Goal: Find specific page/section: Find specific page/section

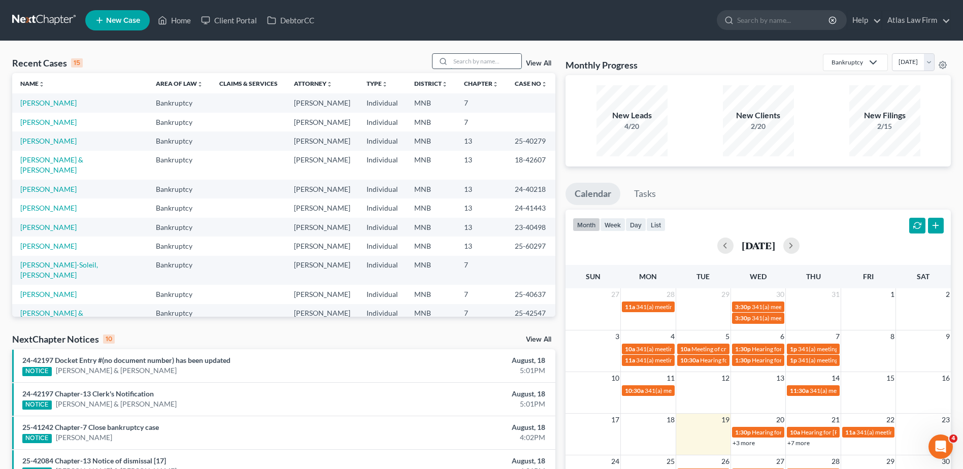
click at [460, 57] on input "search" at bounding box center [485, 61] width 71 height 15
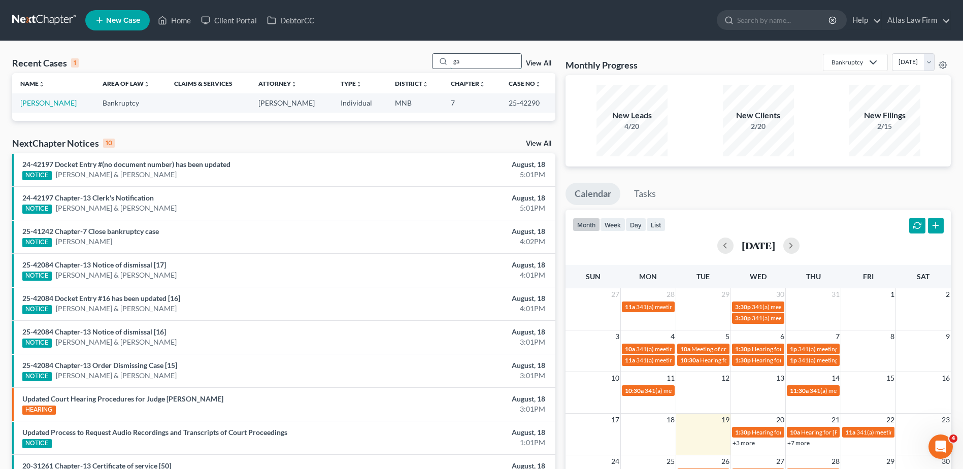
type input "g"
type input "loff"
click at [57, 102] on link "[PERSON_NAME]" at bounding box center [48, 103] width 56 height 9
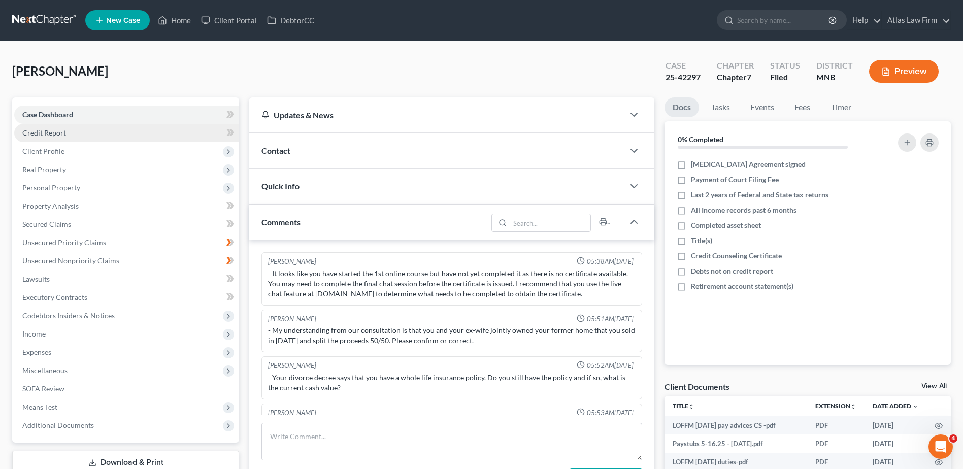
scroll to position [434, 0]
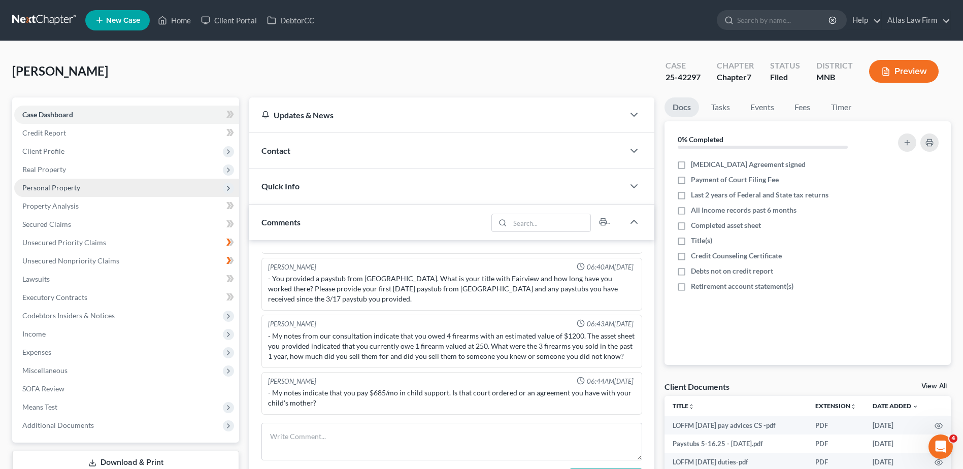
click at [74, 186] on span "Personal Property" at bounding box center [51, 187] width 58 height 9
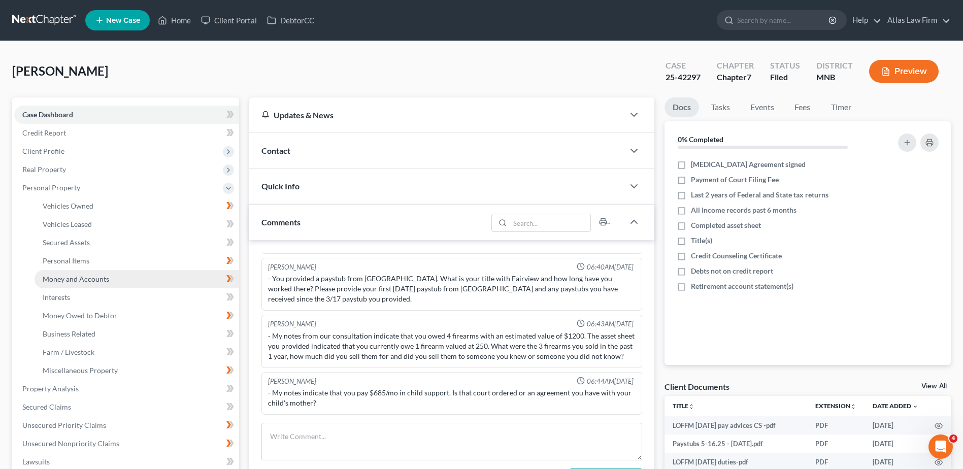
click at [100, 282] on span "Money and Accounts" at bounding box center [76, 279] width 67 height 9
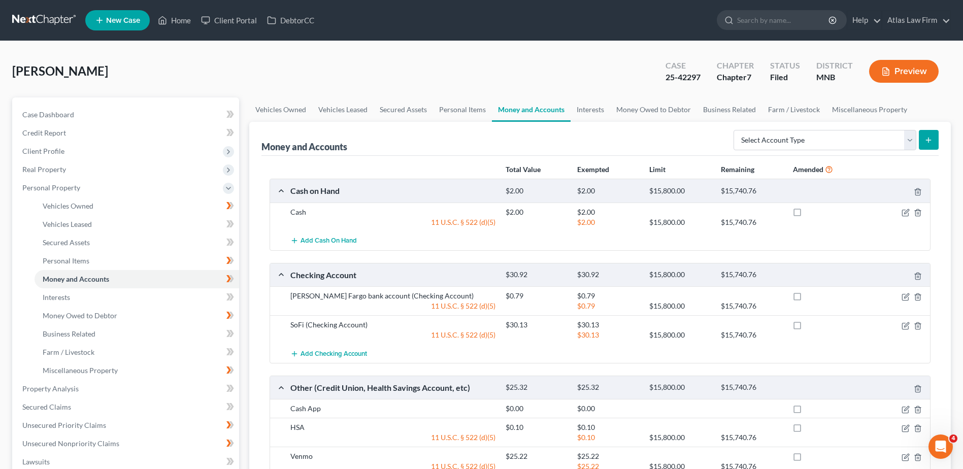
scroll to position [51, 0]
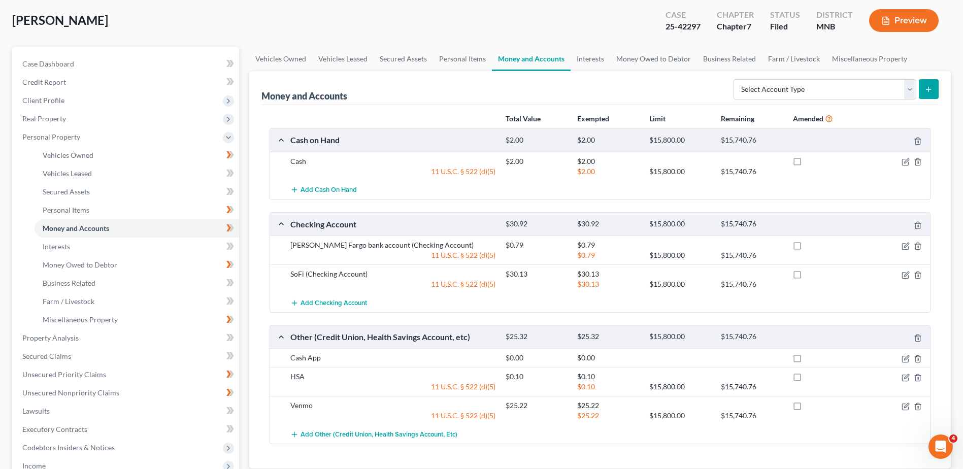
click at [906, 21] on button "Preview" at bounding box center [904, 20] width 70 height 23
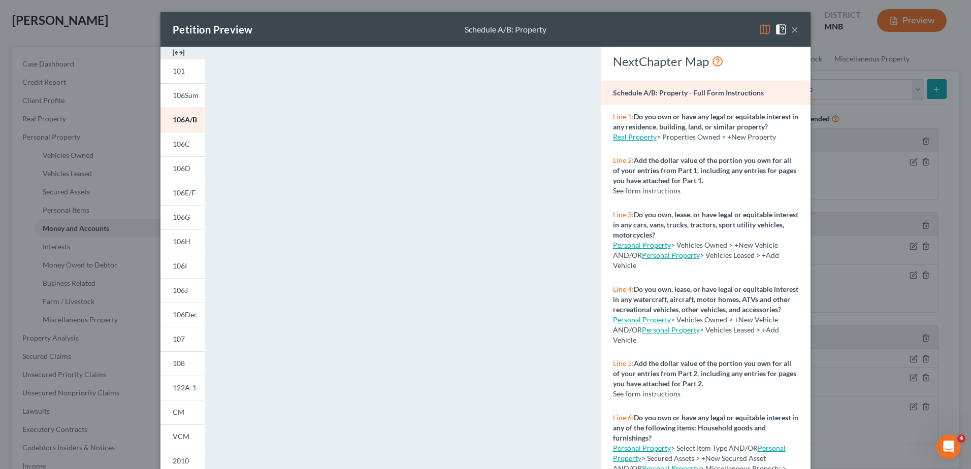
click at [791, 28] on button "×" at bounding box center [794, 29] width 7 height 12
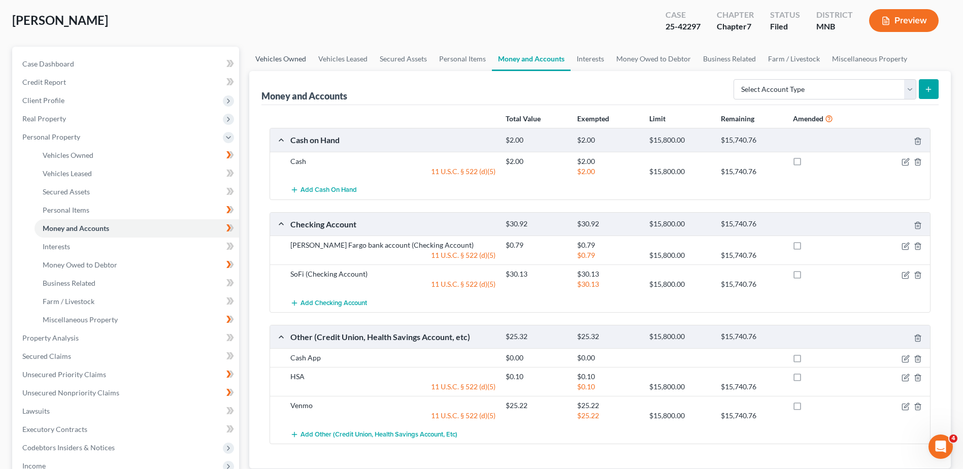
scroll to position [0, 0]
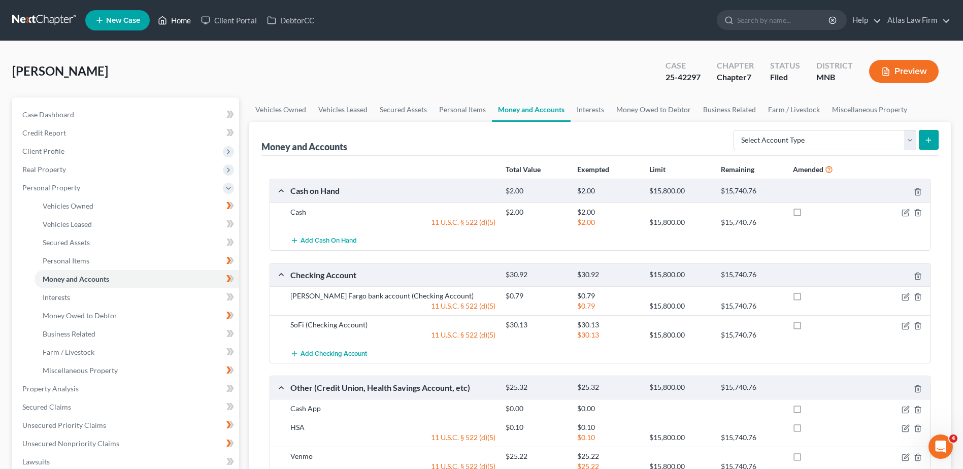
click at [185, 21] on link "Home" at bounding box center [174, 20] width 43 height 18
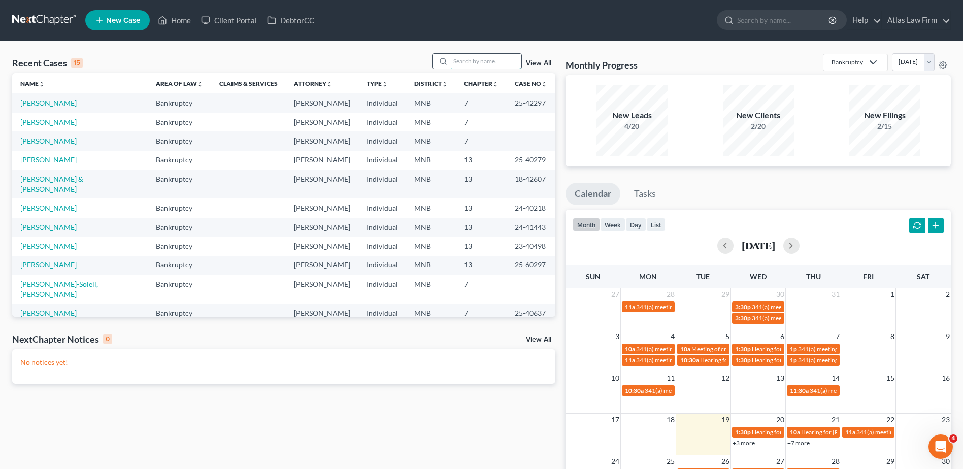
click at [465, 64] on input "search" at bounding box center [485, 61] width 71 height 15
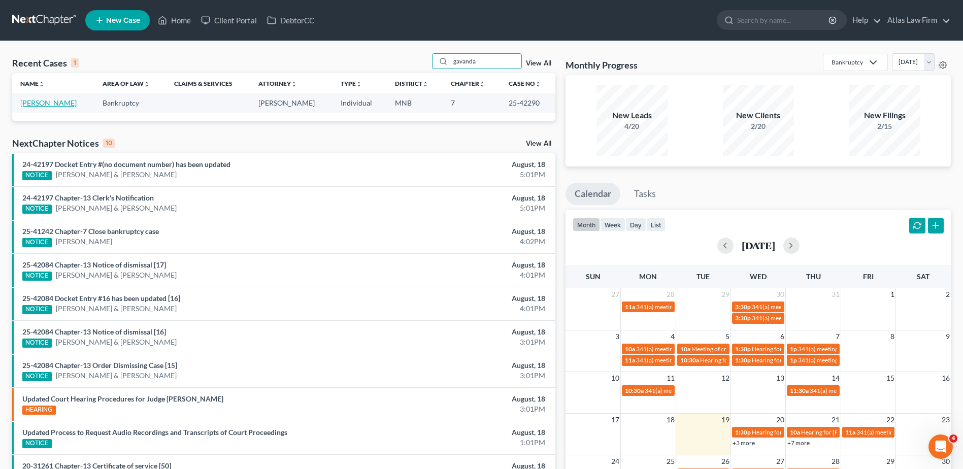
type input "gavanda"
click at [54, 104] on link "[PERSON_NAME]" at bounding box center [48, 103] width 56 height 9
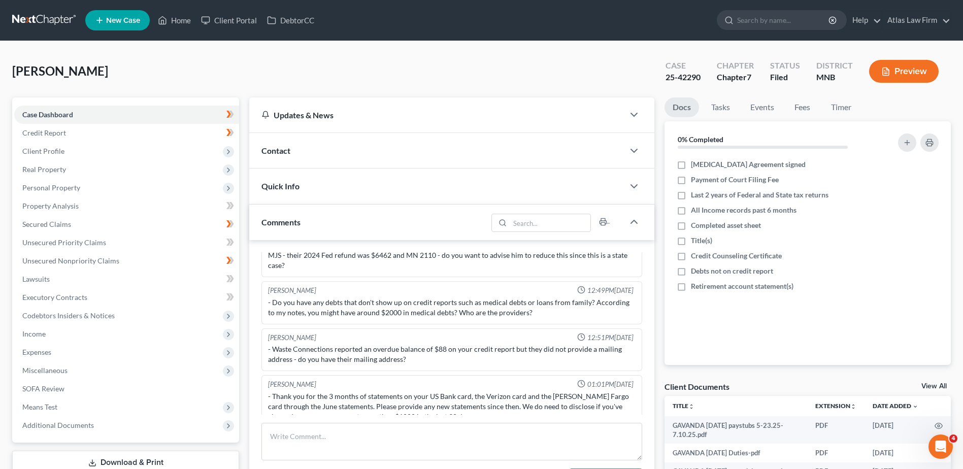
scroll to position [423, 0]
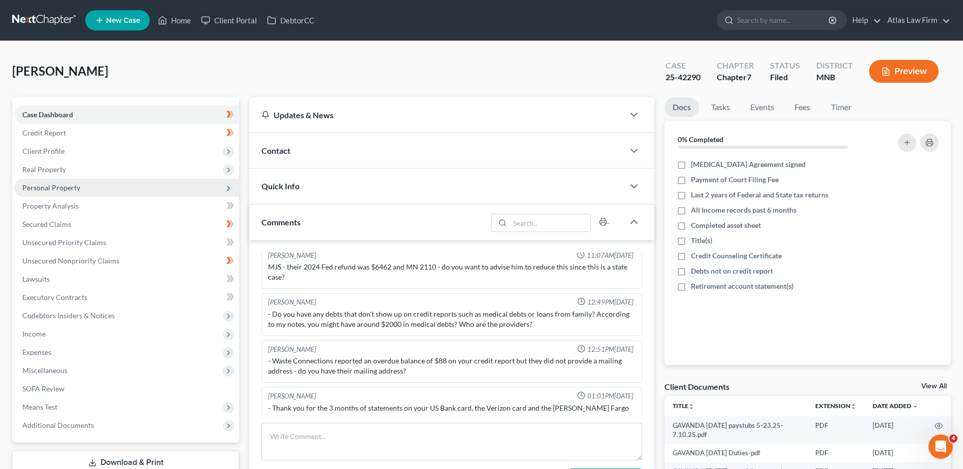
click at [89, 186] on span "Personal Property" at bounding box center [126, 188] width 225 height 18
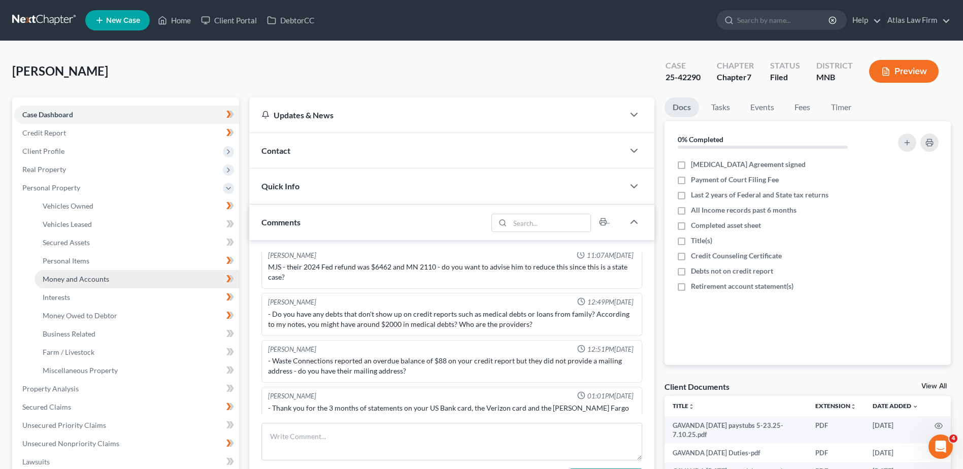
click at [105, 279] on span "Money and Accounts" at bounding box center [76, 279] width 67 height 9
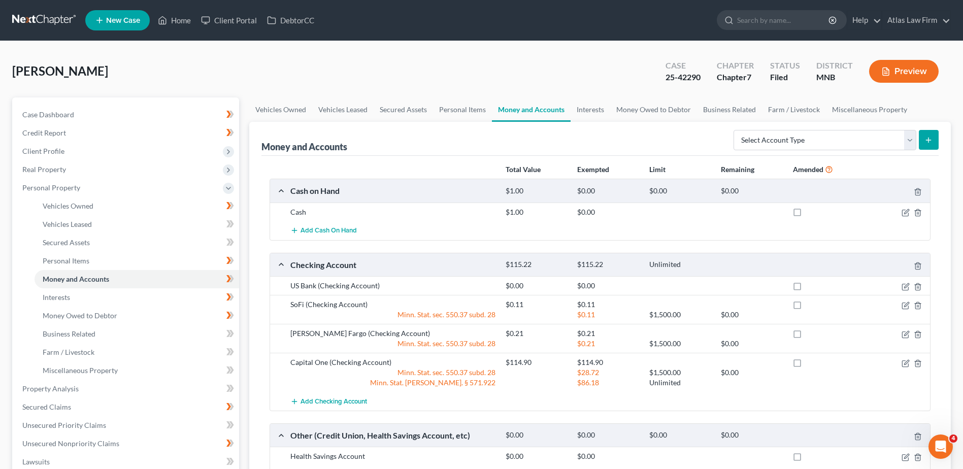
click at [906, 72] on button "Preview" at bounding box center [904, 71] width 70 height 23
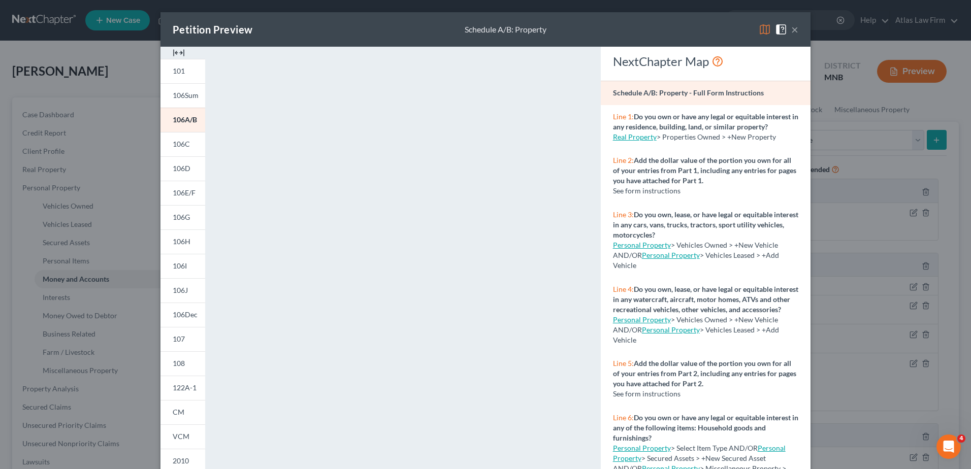
click at [796, 32] on div "Petition Preview Schedule A/B: Property ×" at bounding box center [485, 29] width 650 height 35
click at [791, 26] on button "×" at bounding box center [794, 29] width 7 height 12
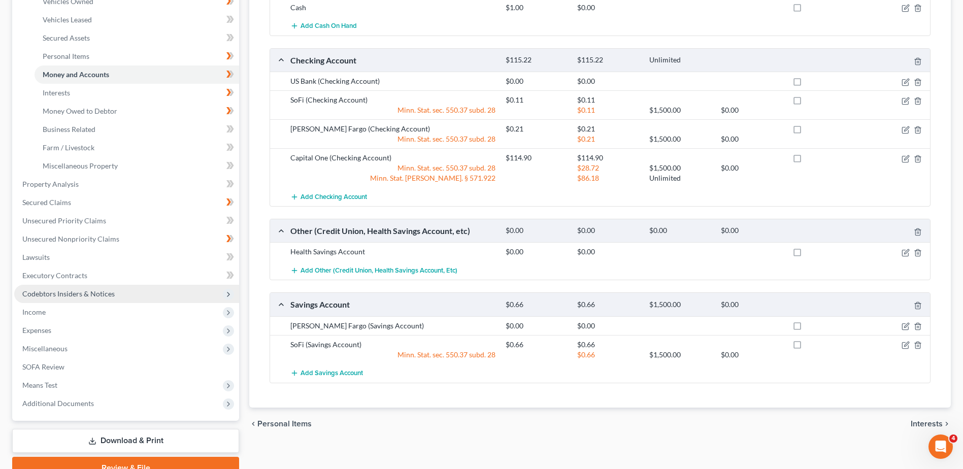
scroll to position [253, 0]
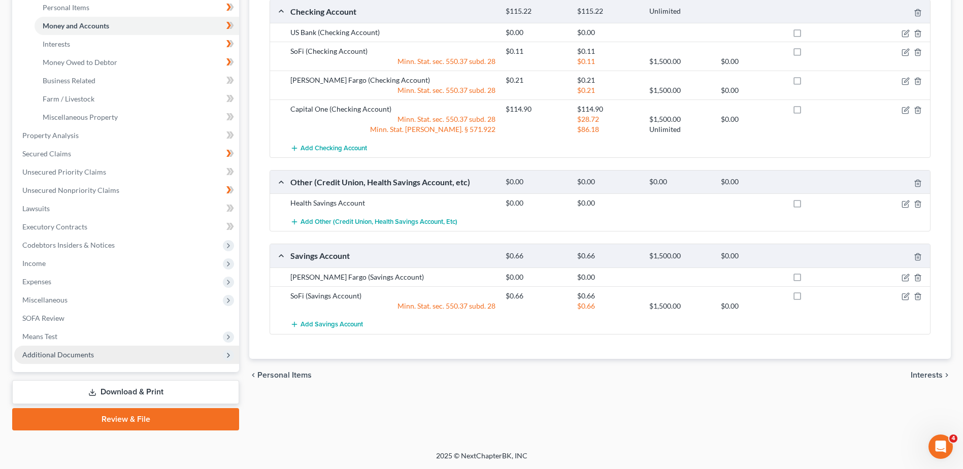
click at [101, 352] on span "Additional Documents" at bounding box center [126, 355] width 225 height 18
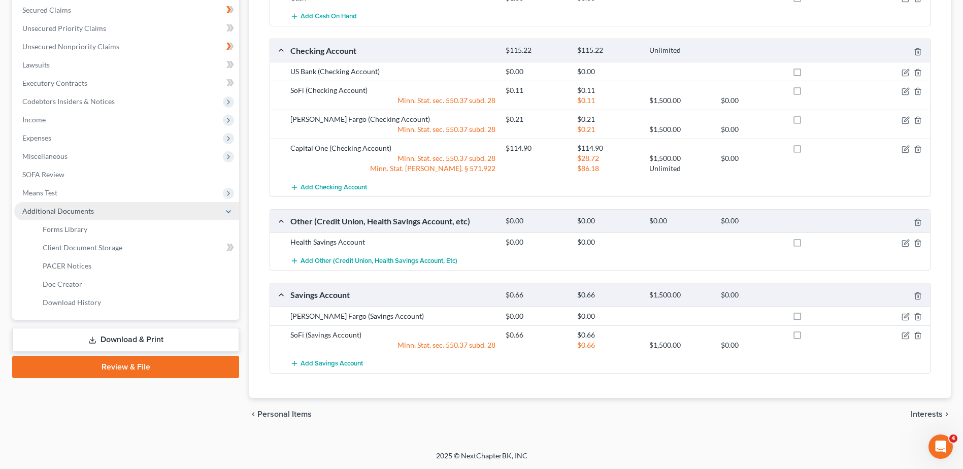
scroll to position [214, 0]
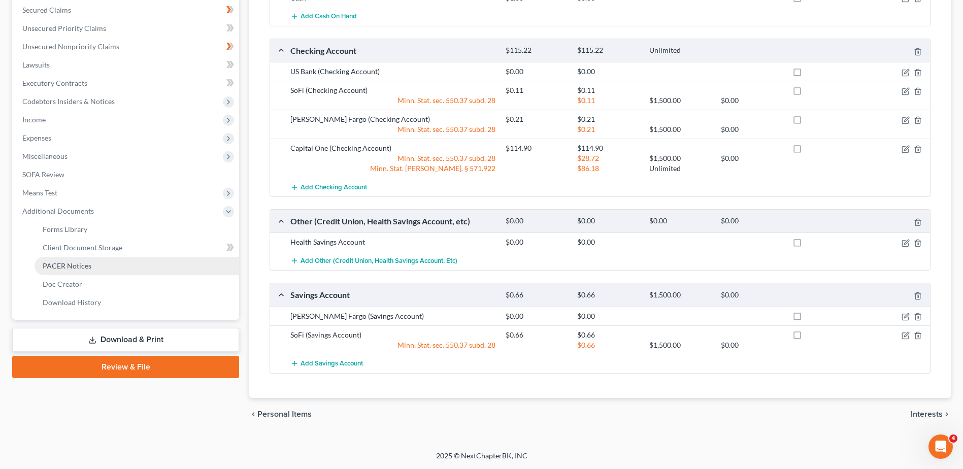
click at [95, 267] on link "PACER Notices" at bounding box center [137, 266] width 205 height 18
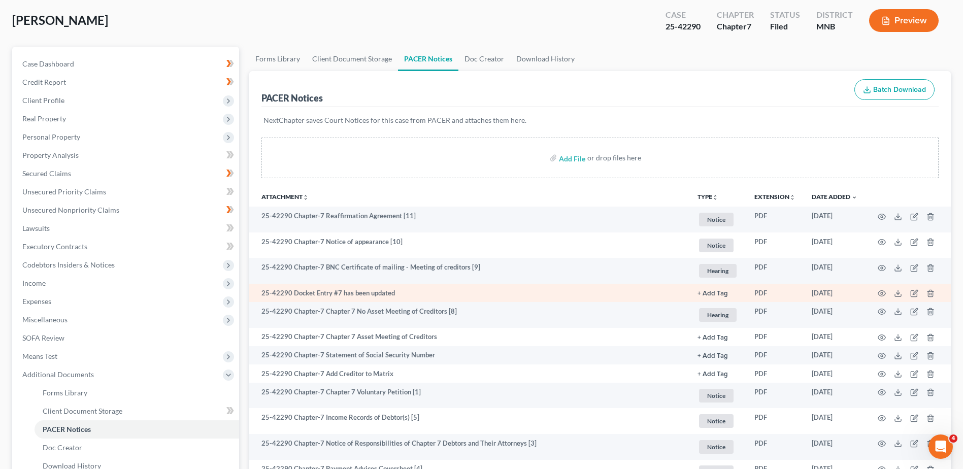
scroll to position [172, 0]
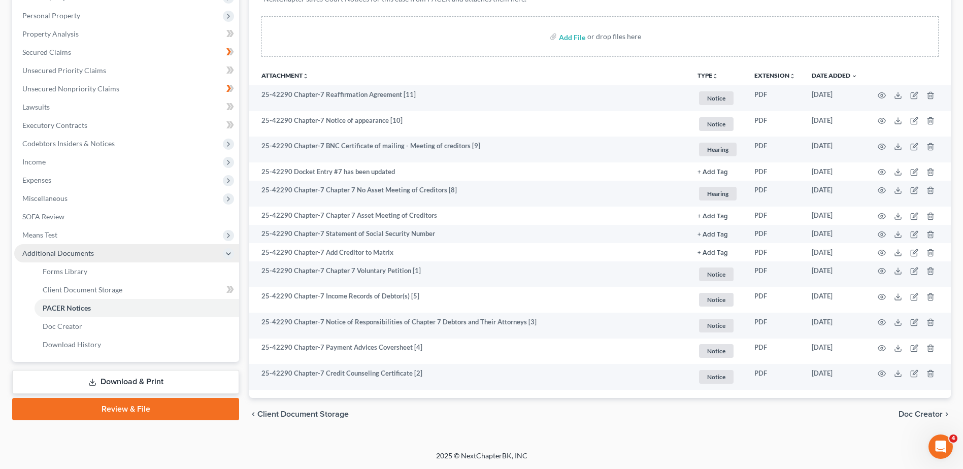
click at [75, 251] on span "Additional Documents" at bounding box center [58, 253] width 72 height 9
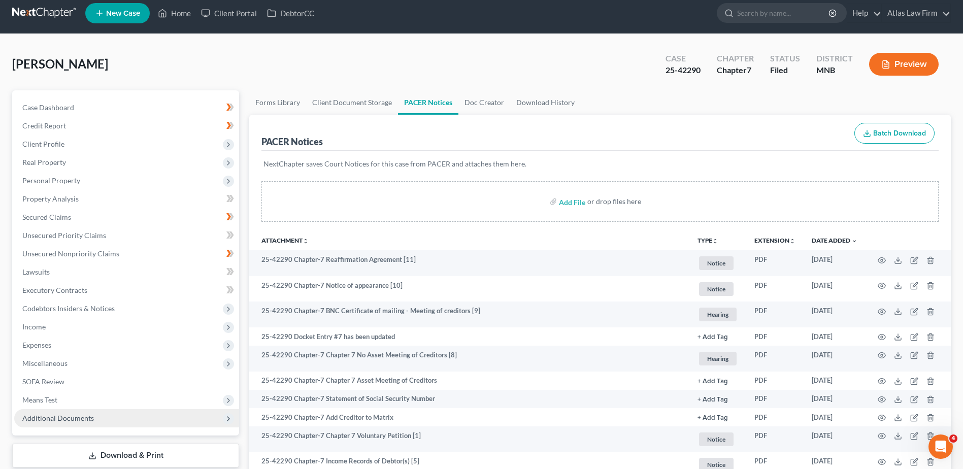
scroll to position [0, 0]
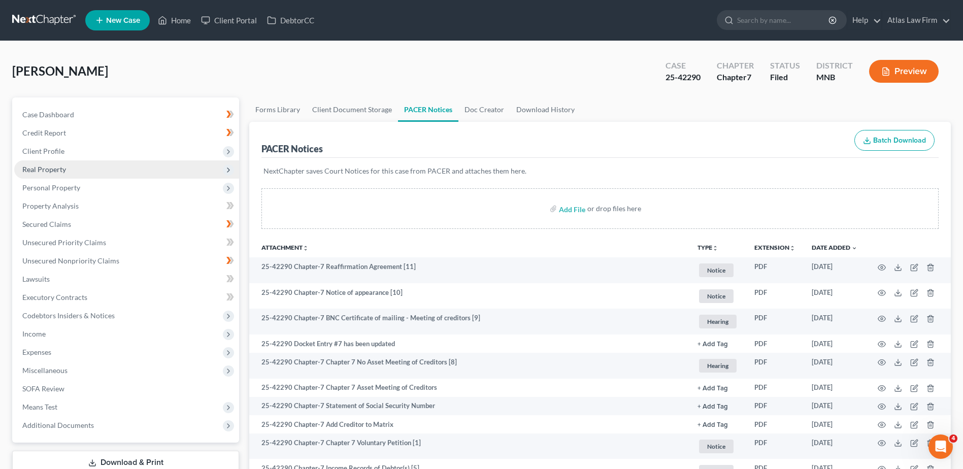
click at [104, 172] on span "Real Property" at bounding box center [126, 169] width 225 height 18
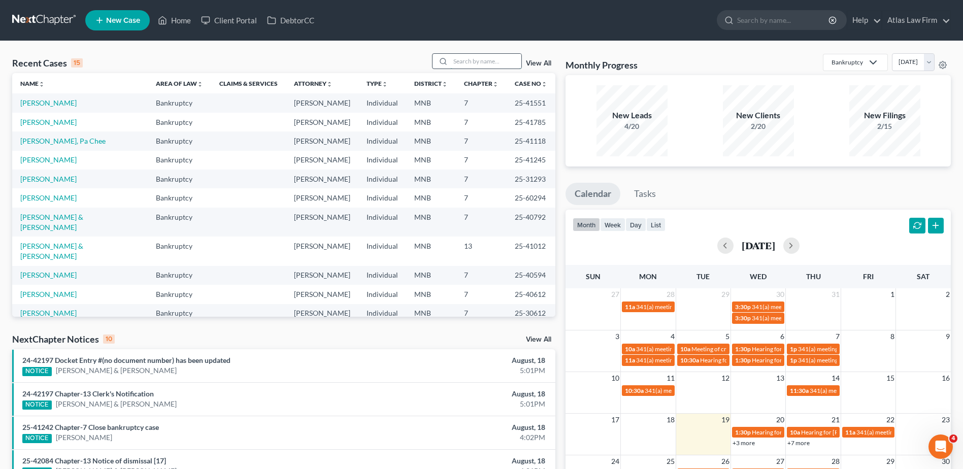
click at [471, 59] on input "search" at bounding box center [485, 61] width 71 height 15
type input "25-"
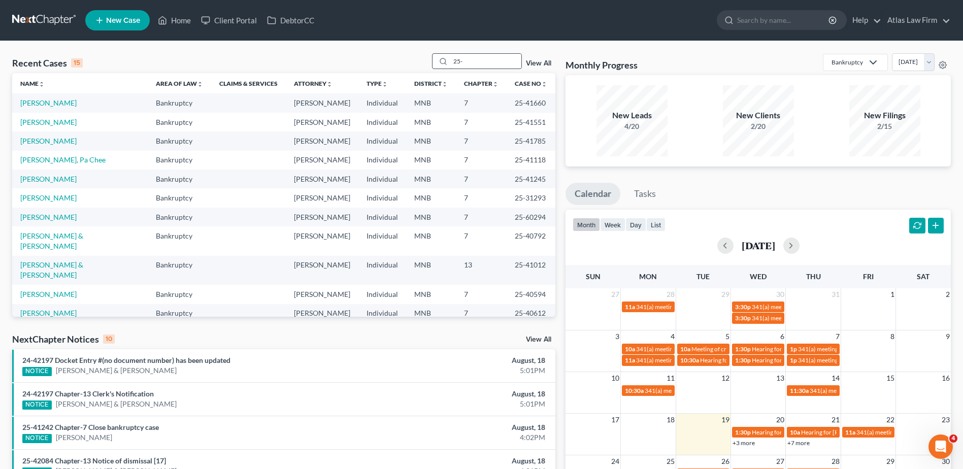
drag, startPoint x: 467, startPoint y: 61, endPoint x: 455, endPoint y: 57, distance: 12.5
click at [455, 57] on input "25-" at bounding box center [485, 61] width 71 height 15
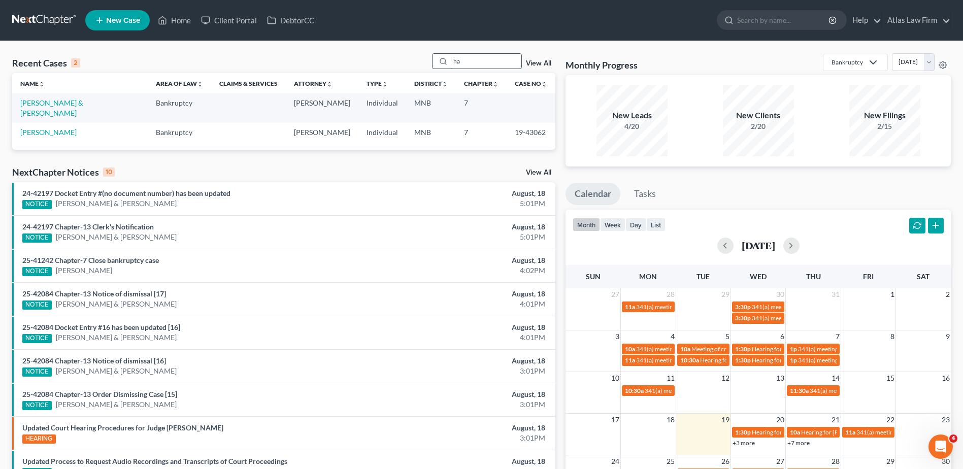
type input "h"
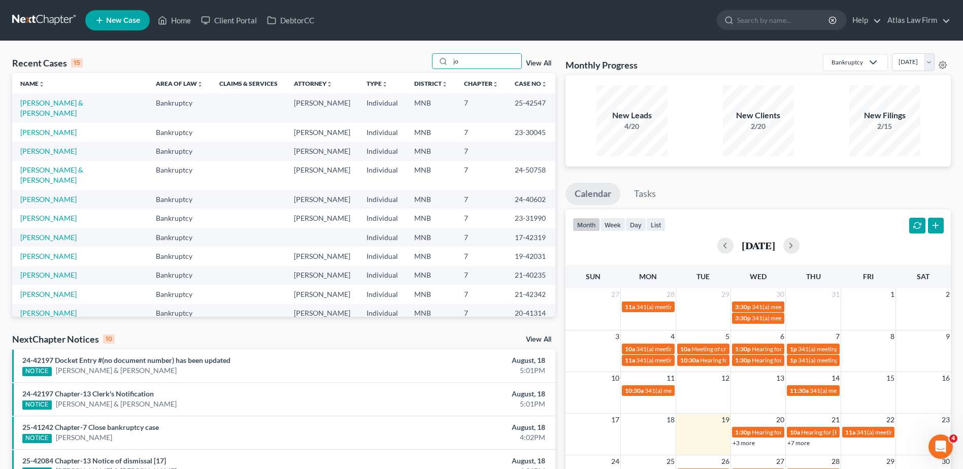
type input "j"
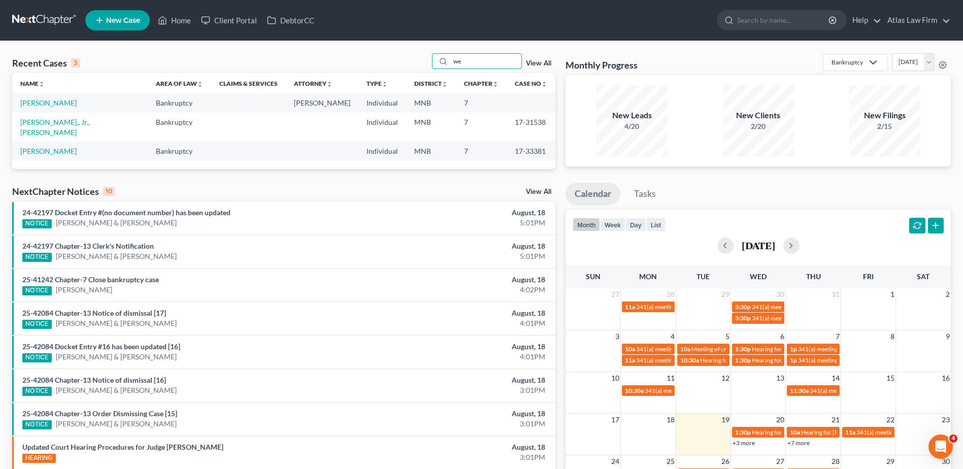
type input "w"
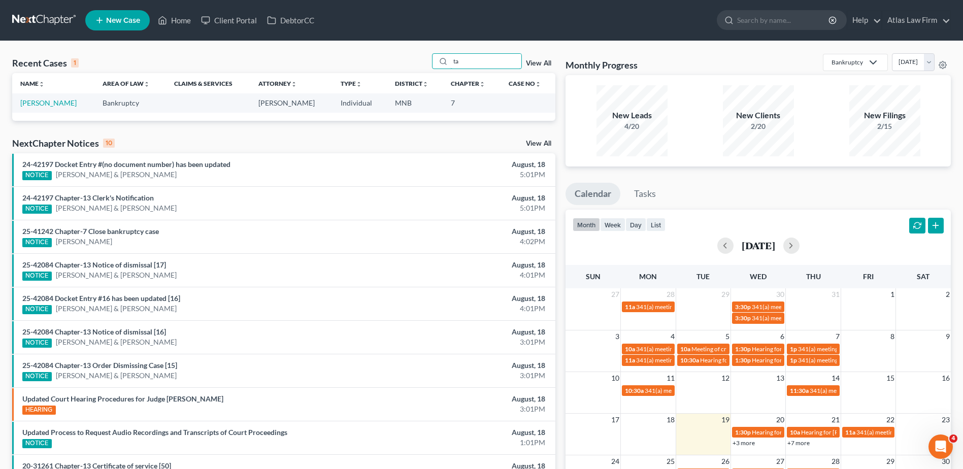
type input "t"
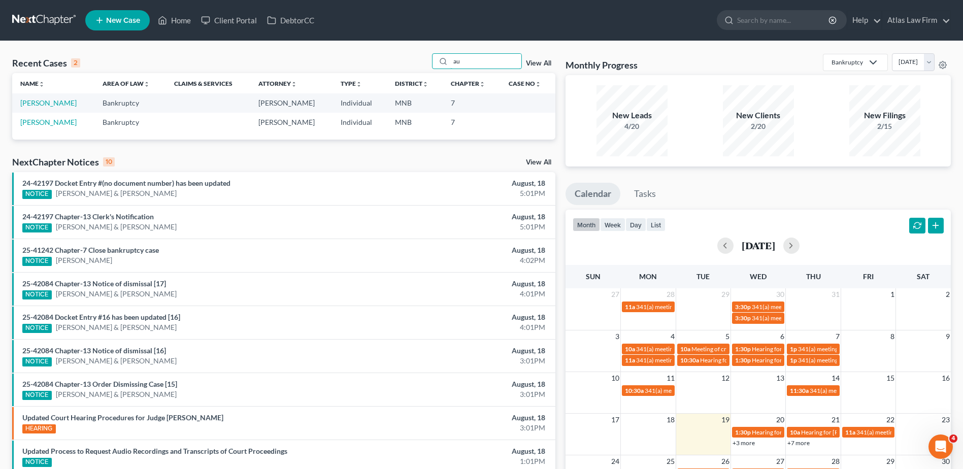
type input "a"
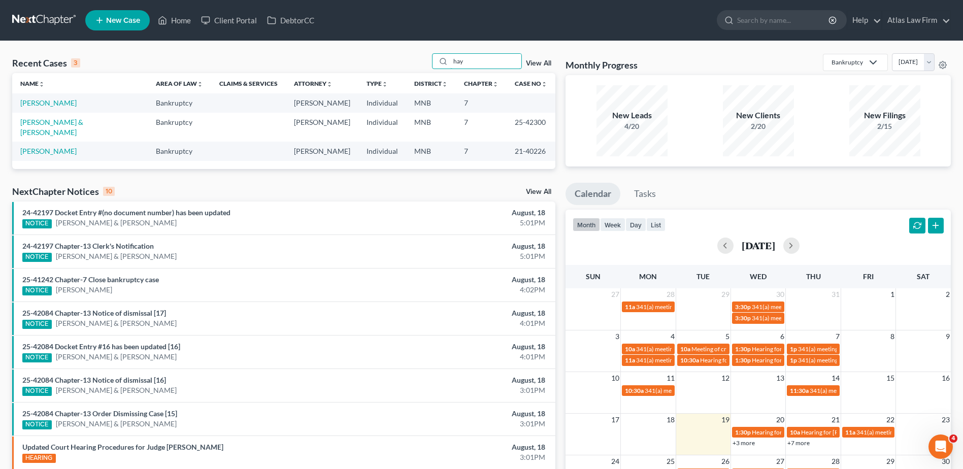
drag, startPoint x: 474, startPoint y: 59, endPoint x: 413, endPoint y: 60, distance: 60.9
click at [413, 60] on div "Recent Cases 3 hay View All" at bounding box center [283, 63] width 543 height 20
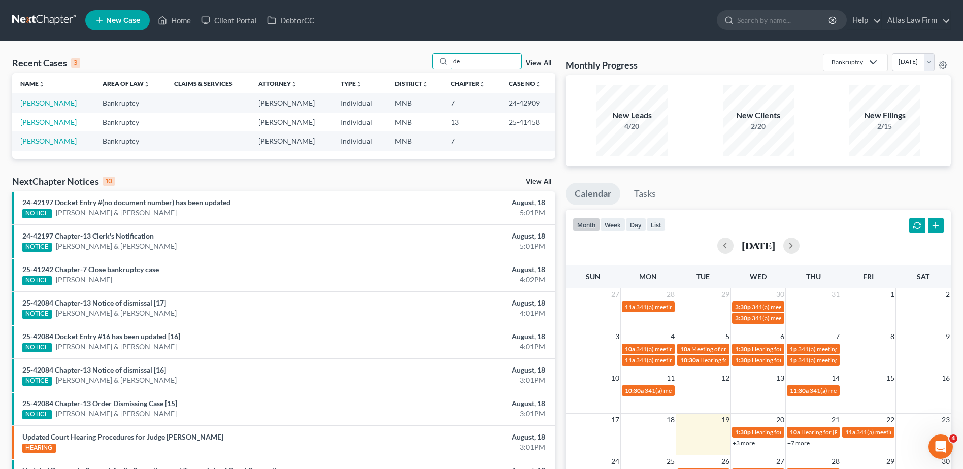
type input "d"
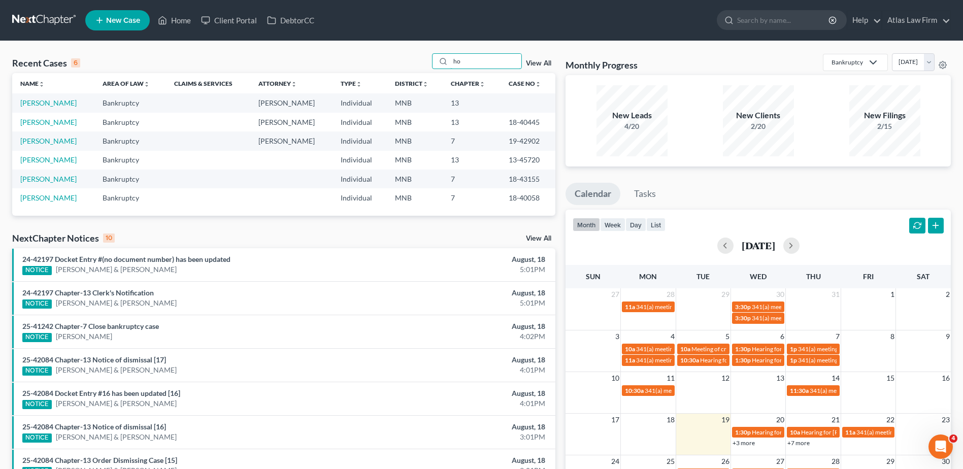
type input "h"
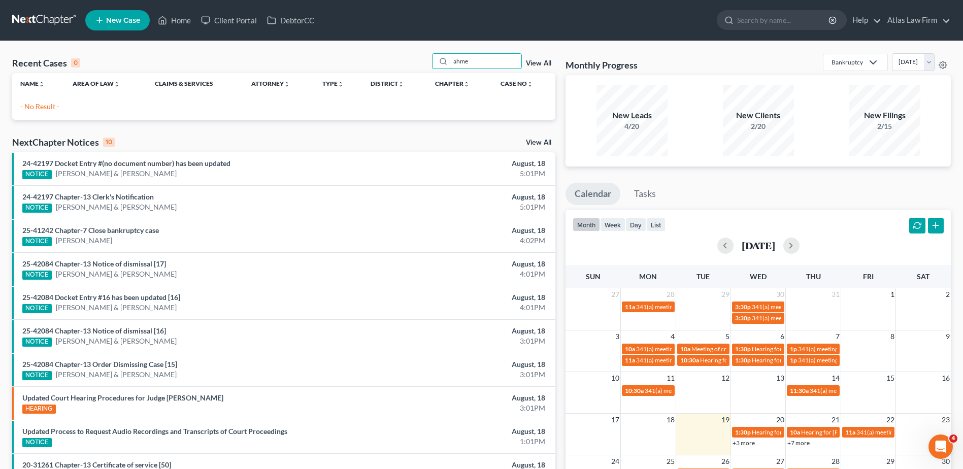
type input "ahmed"
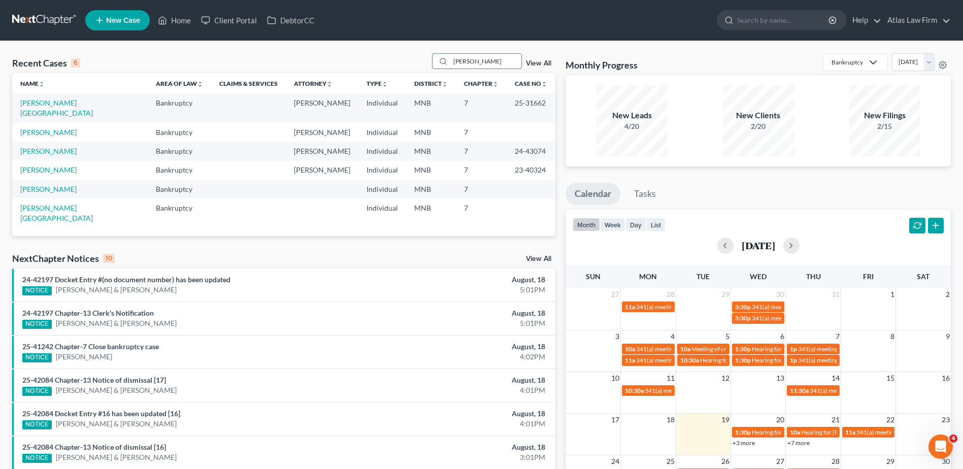
drag, startPoint x: 483, startPoint y: 61, endPoint x: 431, endPoint y: 64, distance: 51.9
click at [431, 64] on div "Recent Cases 6 ahmed View All" at bounding box center [283, 63] width 543 height 20
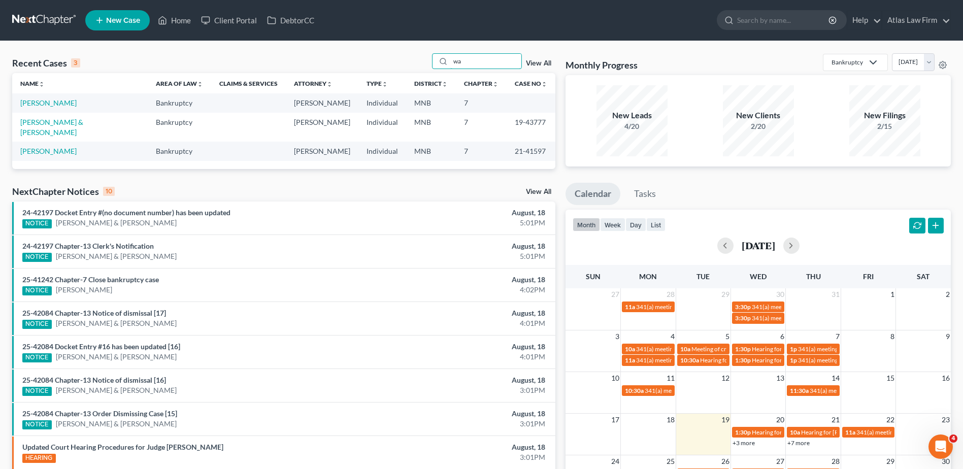
type input "w"
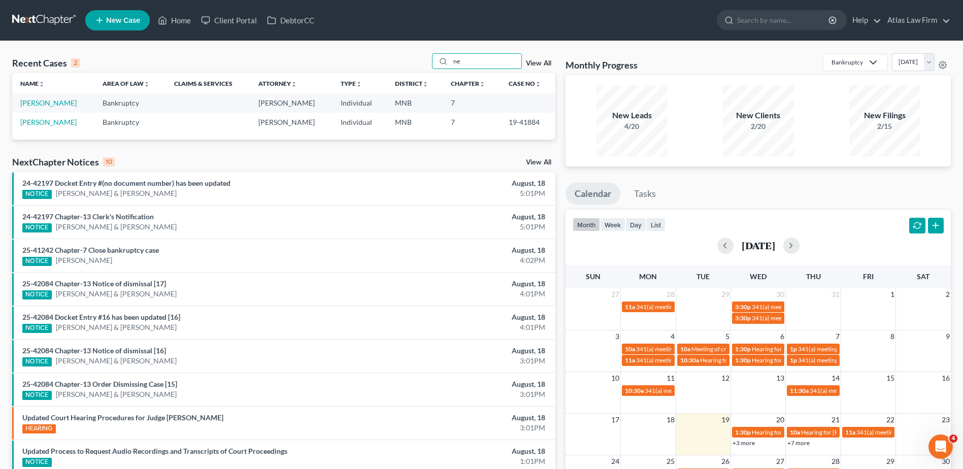
type input "n"
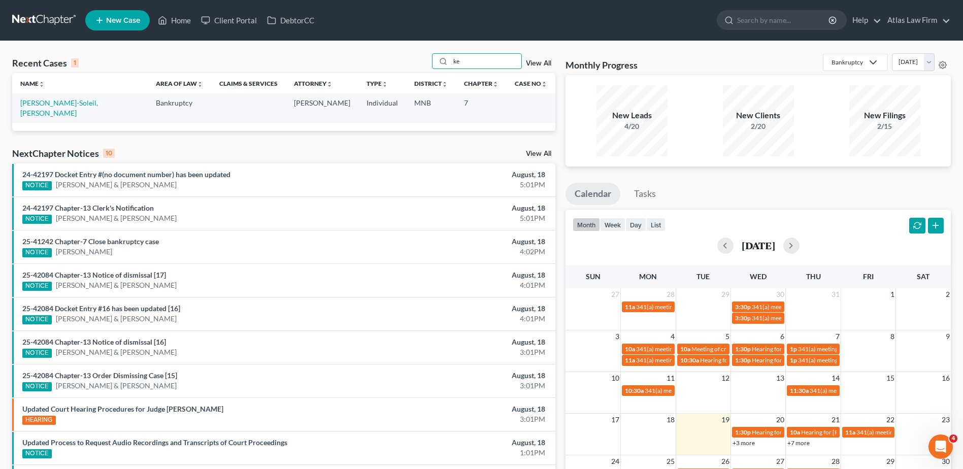
type input "k"
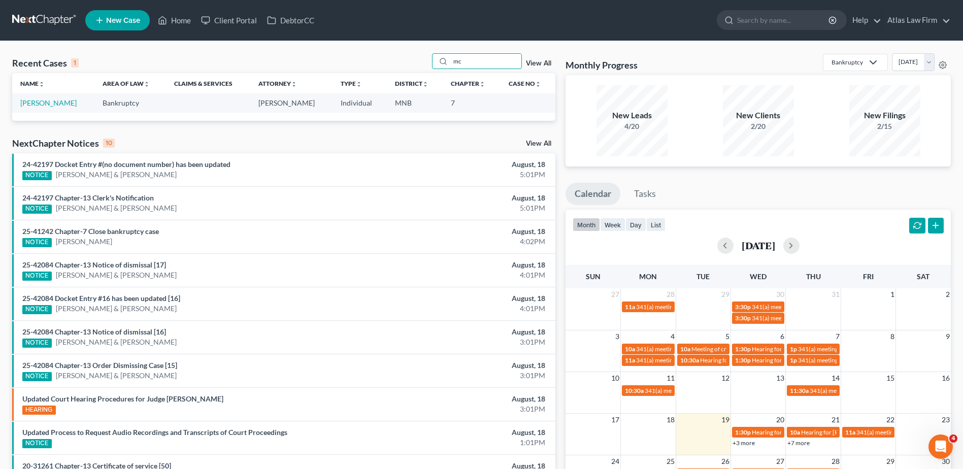
type input "m"
